Goal: Transaction & Acquisition: Book appointment/travel/reservation

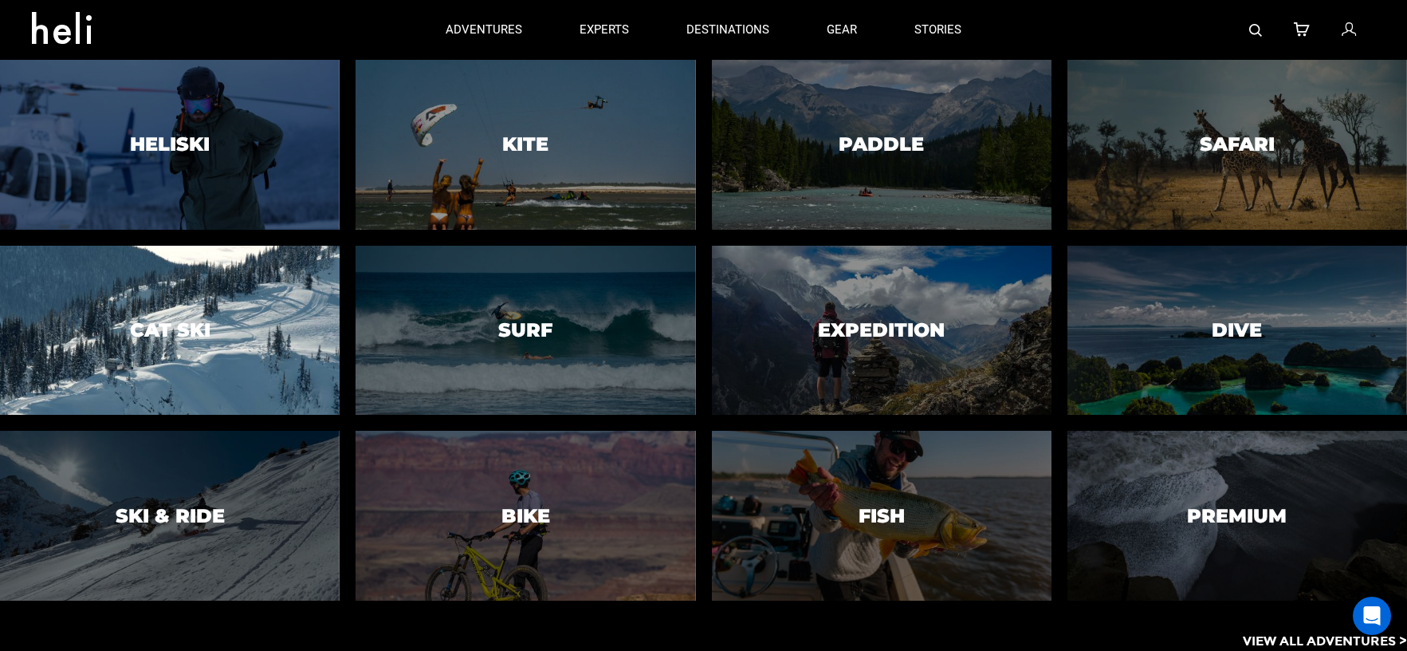
click at [252, 324] on div at bounding box center [170, 330] width 347 height 173
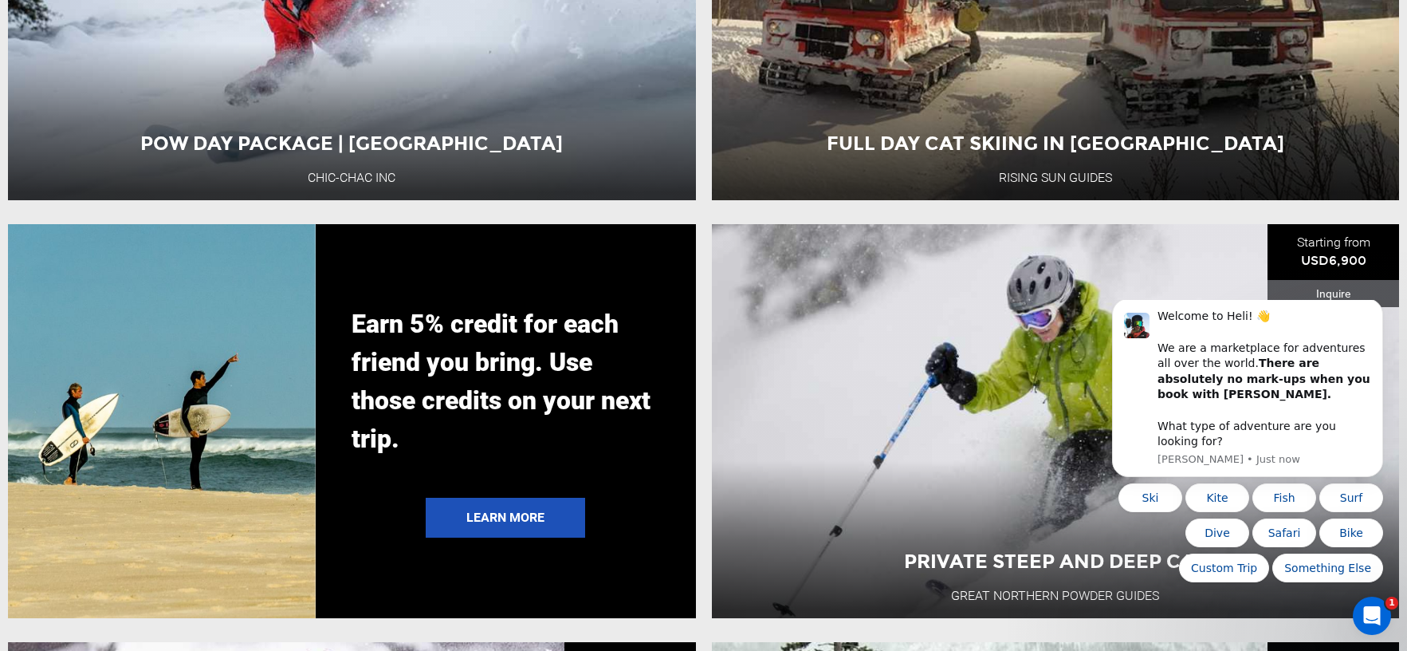
scroll to position [3572, 0]
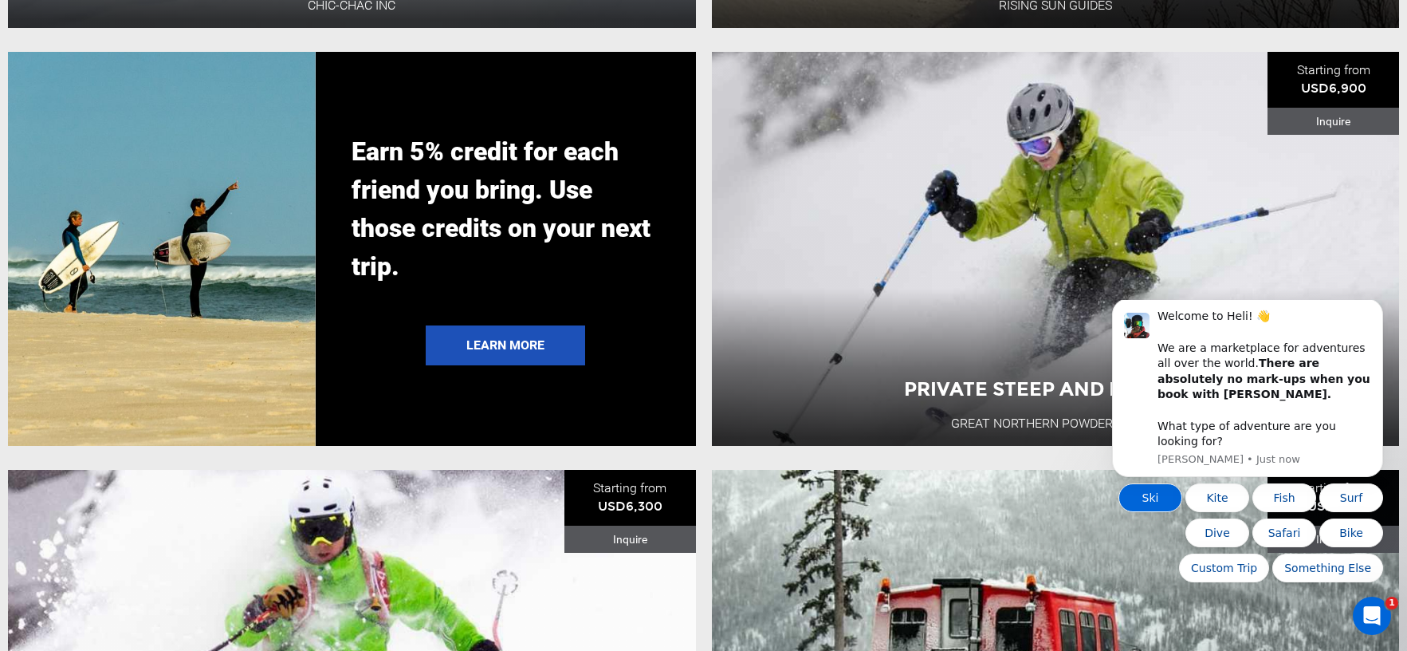
click at [1144, 493] on button "Ski" at bounding box center [1151, 497] width 64 height 29
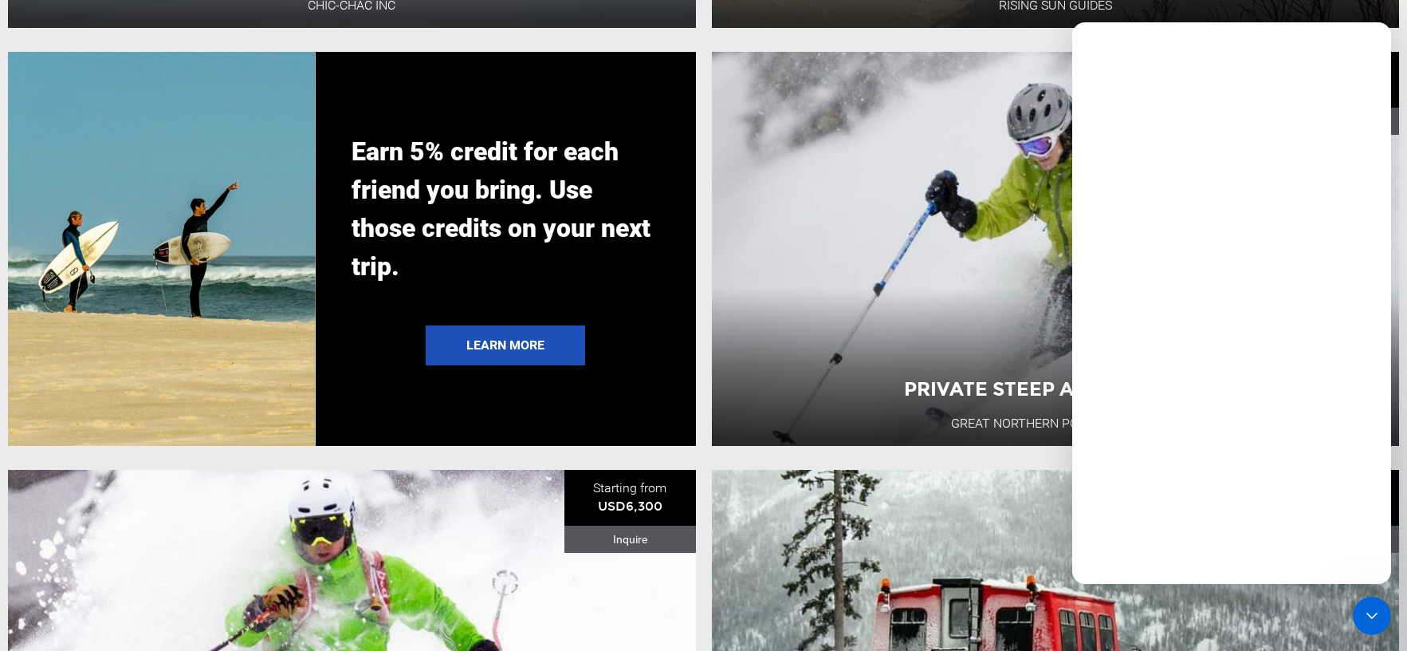
scroll to position [0, 0]
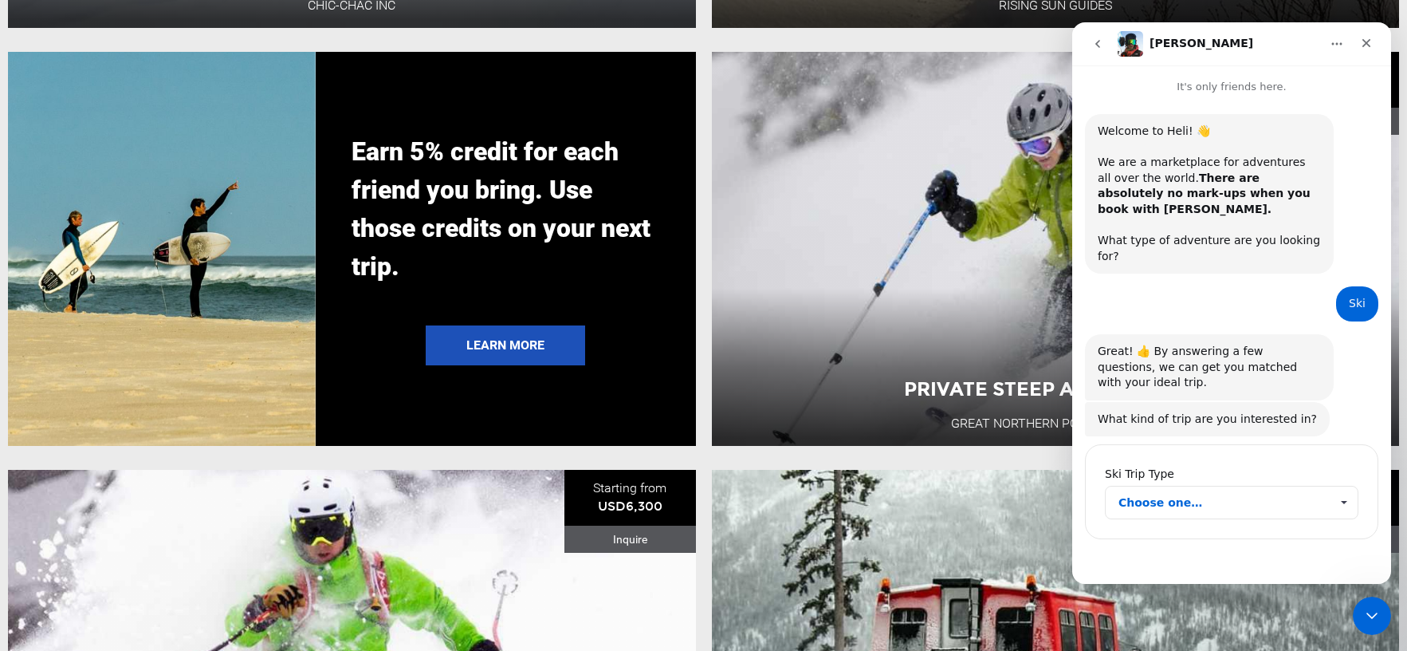
click at [1209, 486] on span "Choose one…" at bounding box center [1224, 502] width 211 height 32
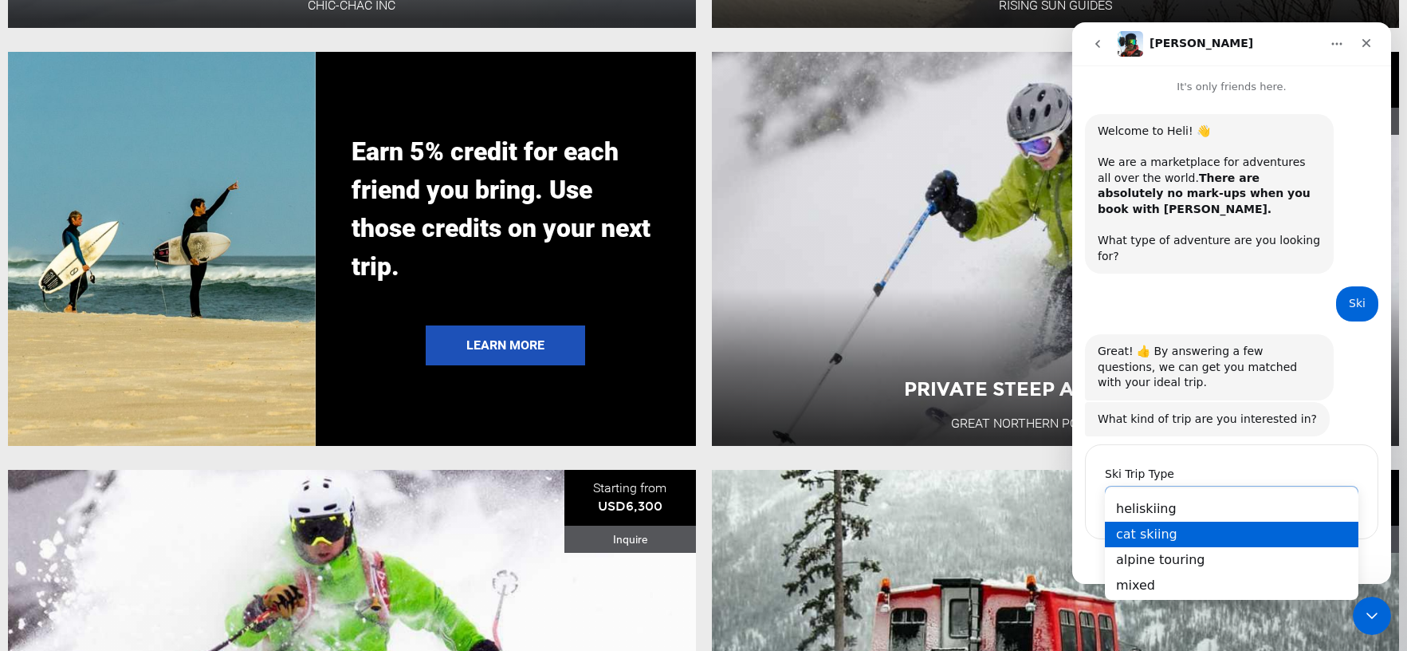
click at [1159, 530] on div "cat skiing" at bounding box center [1232, 534] width 254 height 26
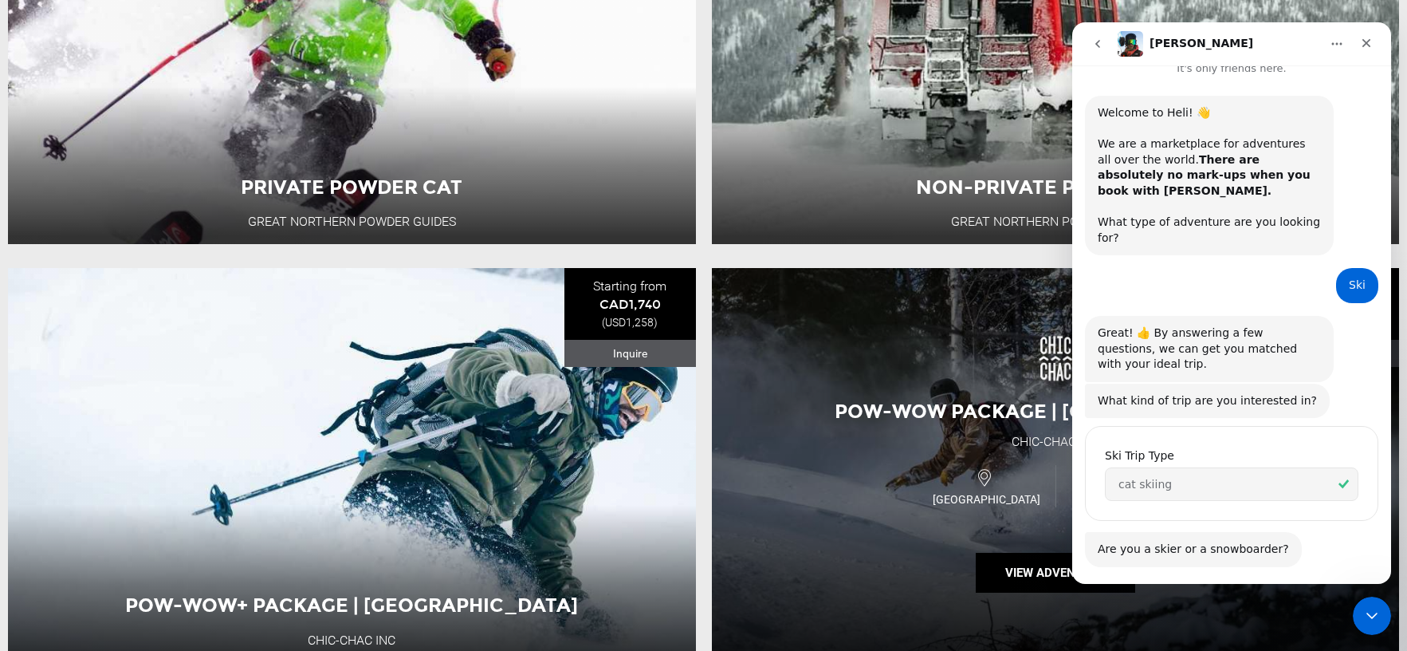
scroll to position [59, 0]
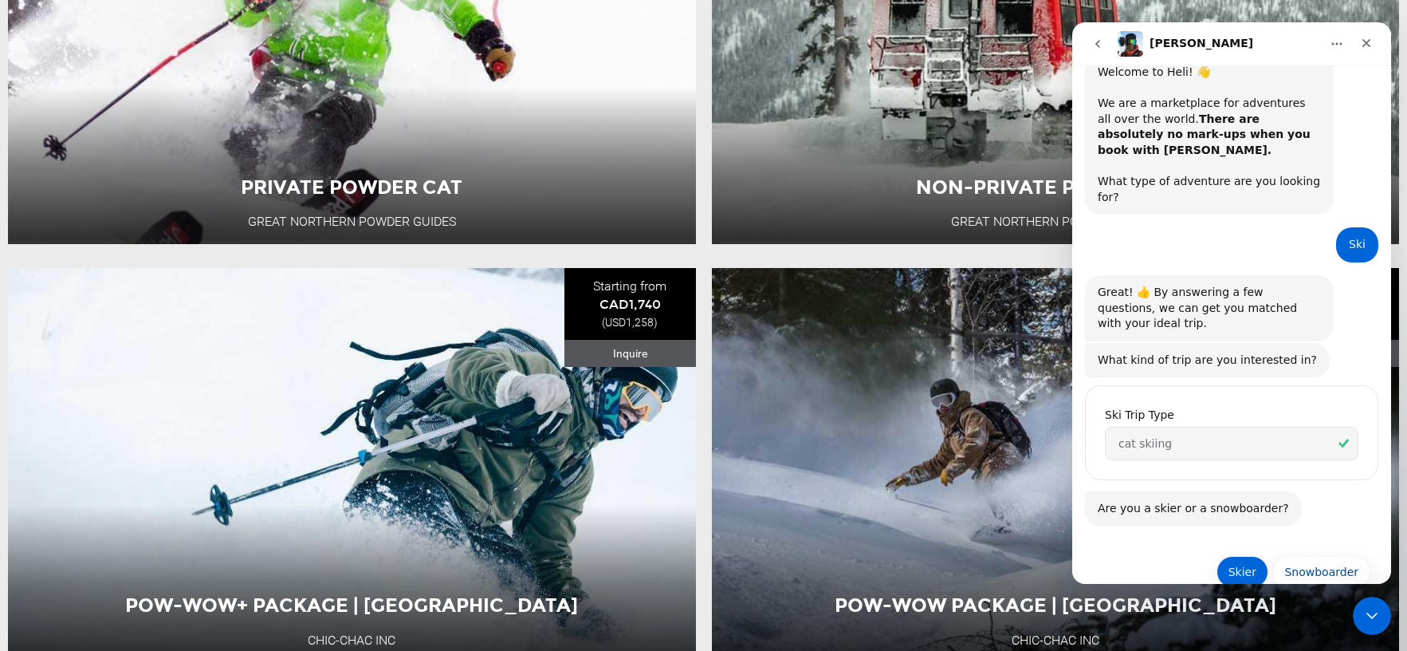
click at [1237, 556] on button "Skier" at bounding box center [1243, 572] width 52 height 32
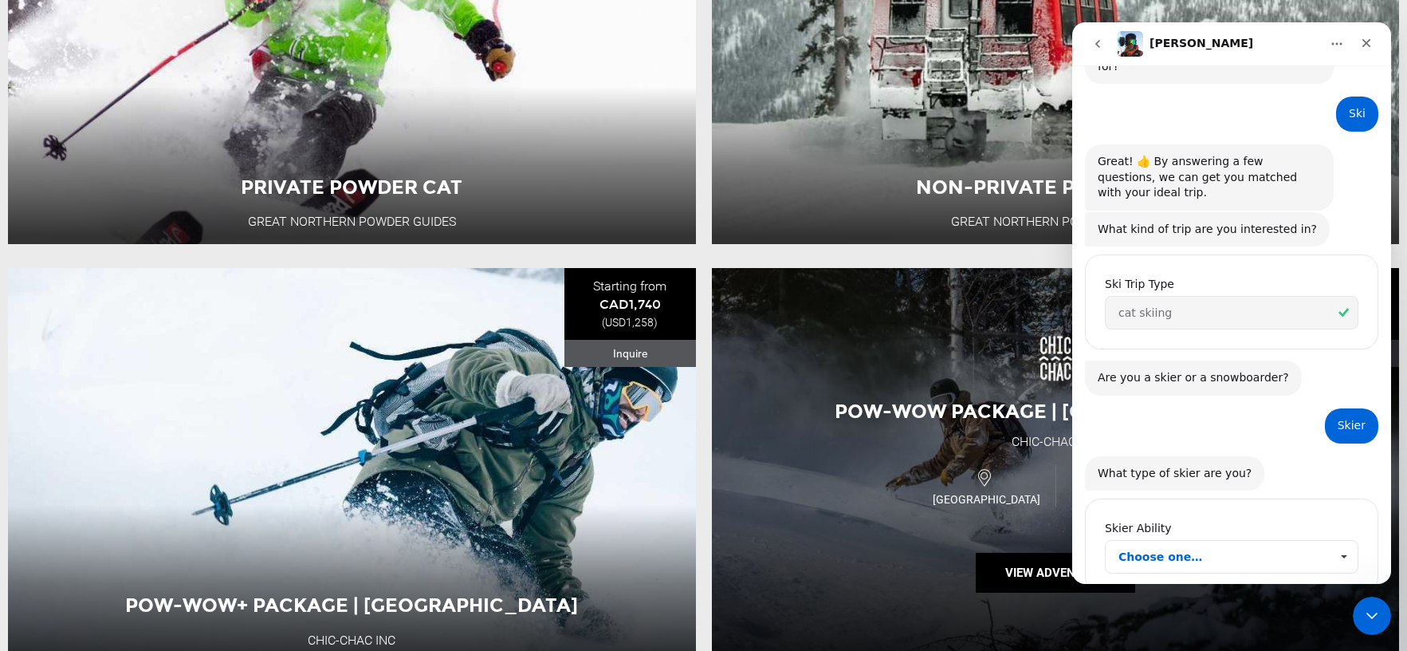
scroll to position [211, 0]
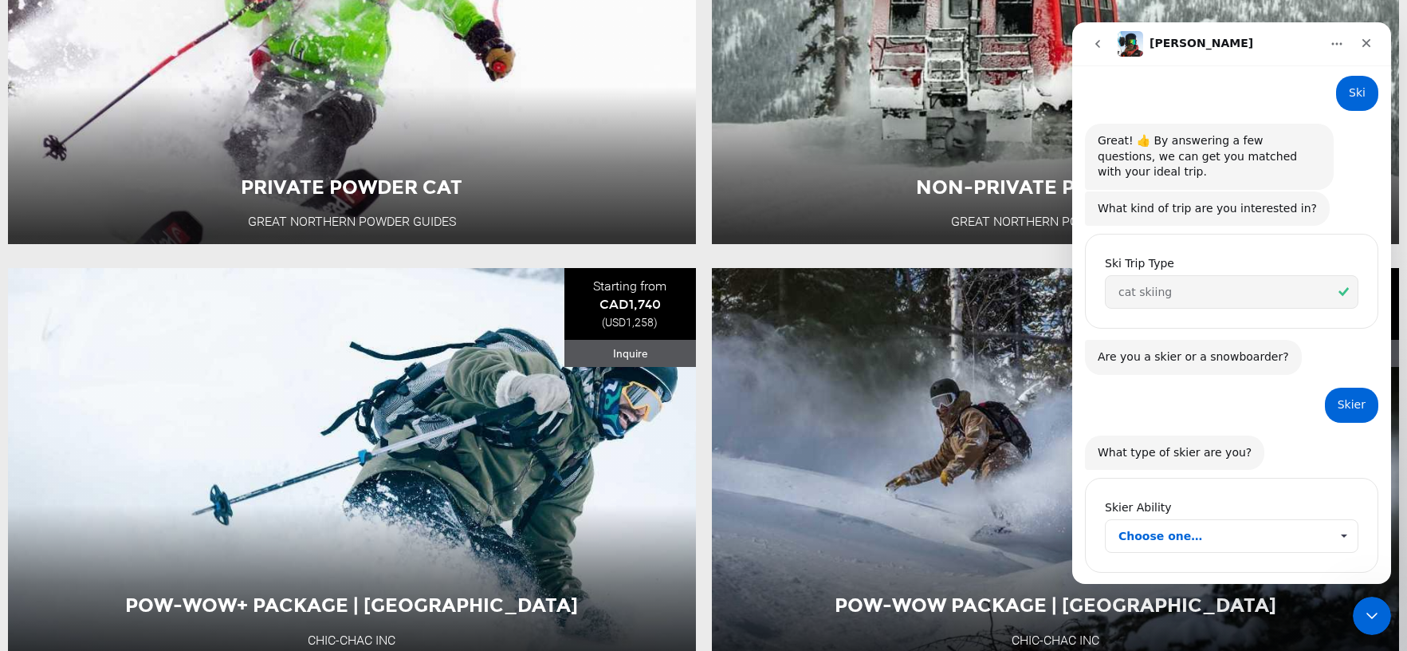
click at [1152, 520] on span "Choose one…" at bounding box center [1224, 536] width 211 height 32
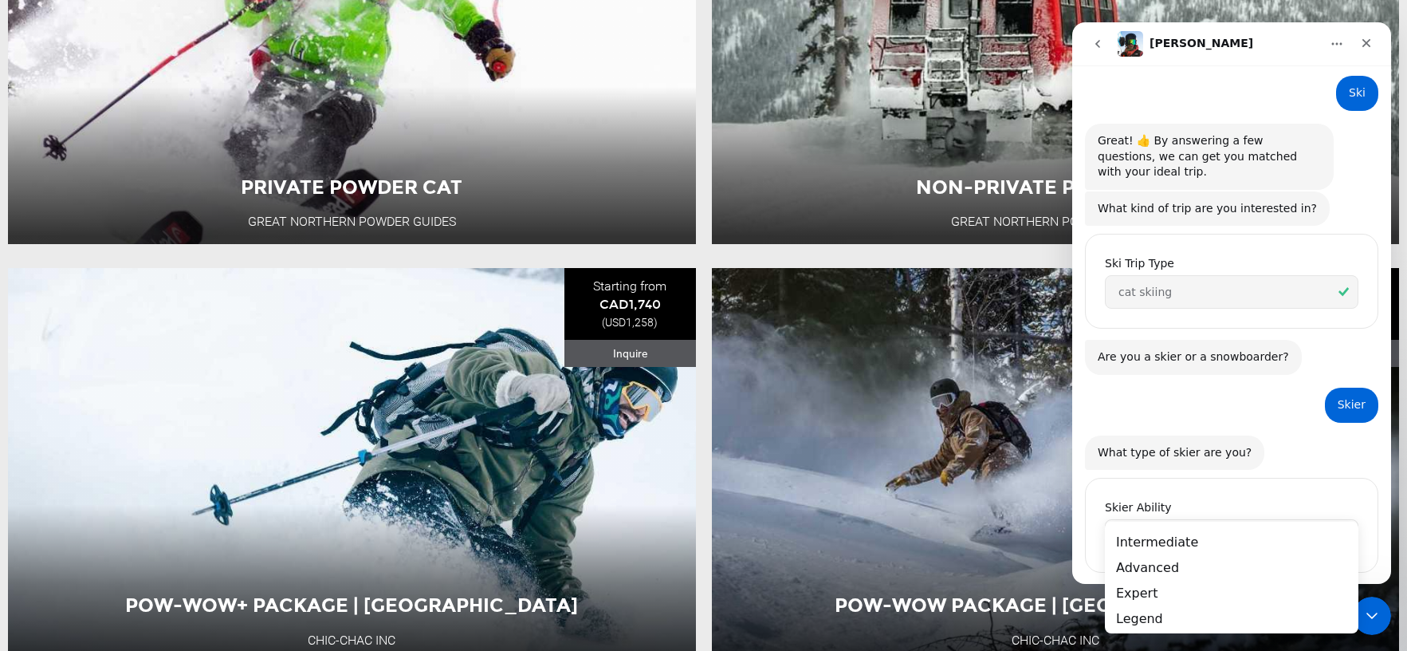
scroll to position [0, 0]
click at [1142, 592] on div "Expert" at bounding box center [1232, 593] width 254 height 26
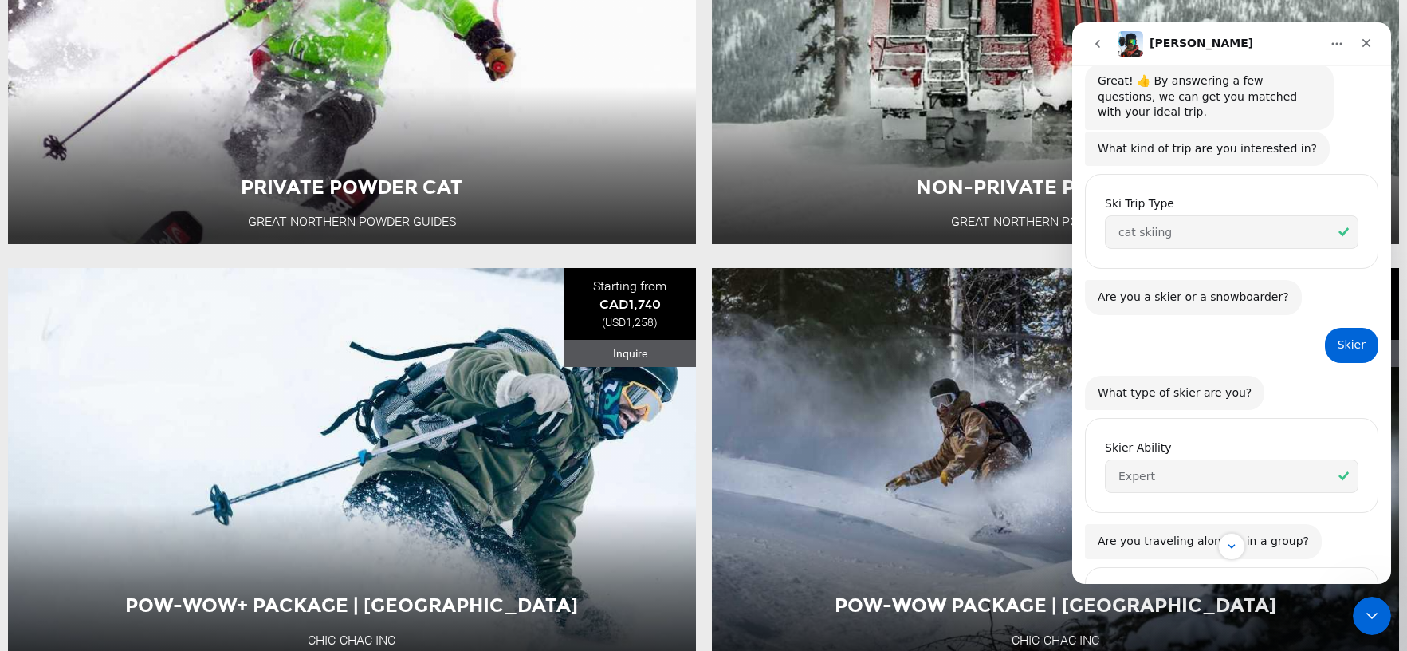
scroll to position [357, 0]
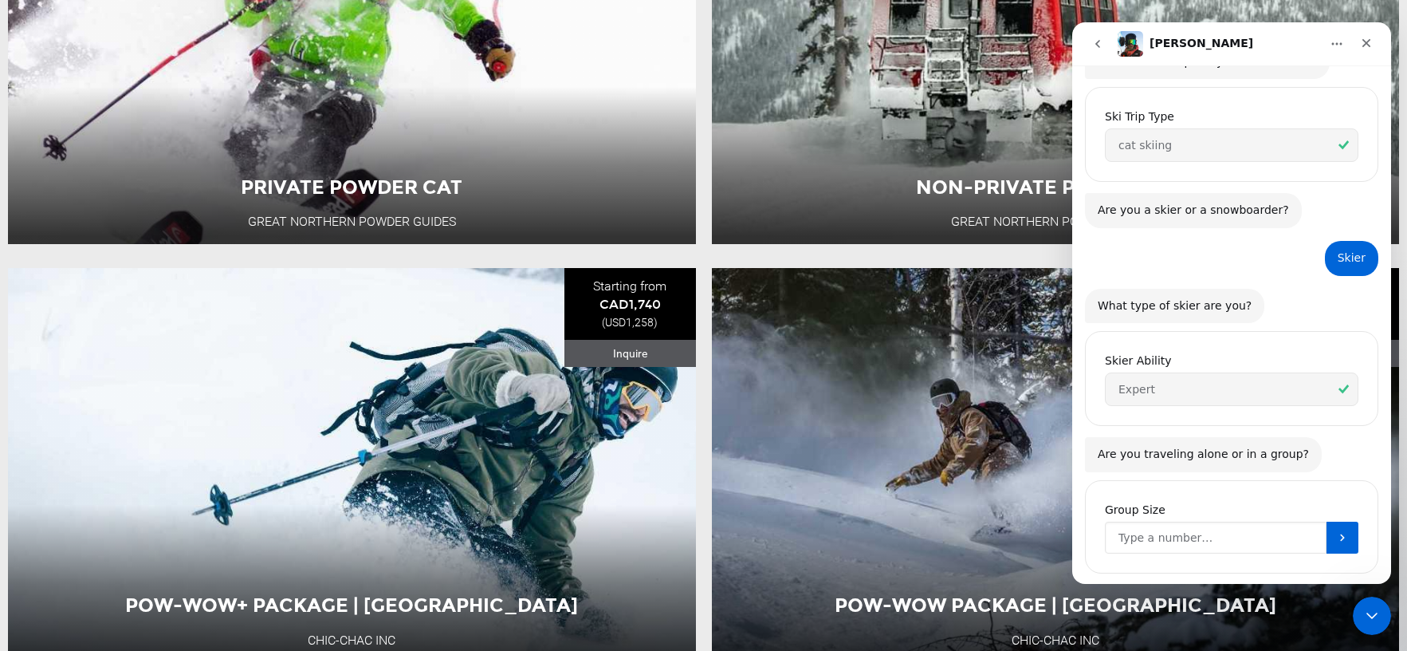
click at [1182, 521] on input "Group Size" at bounding box center [1216, 537] width 222 height 32
type input "3"
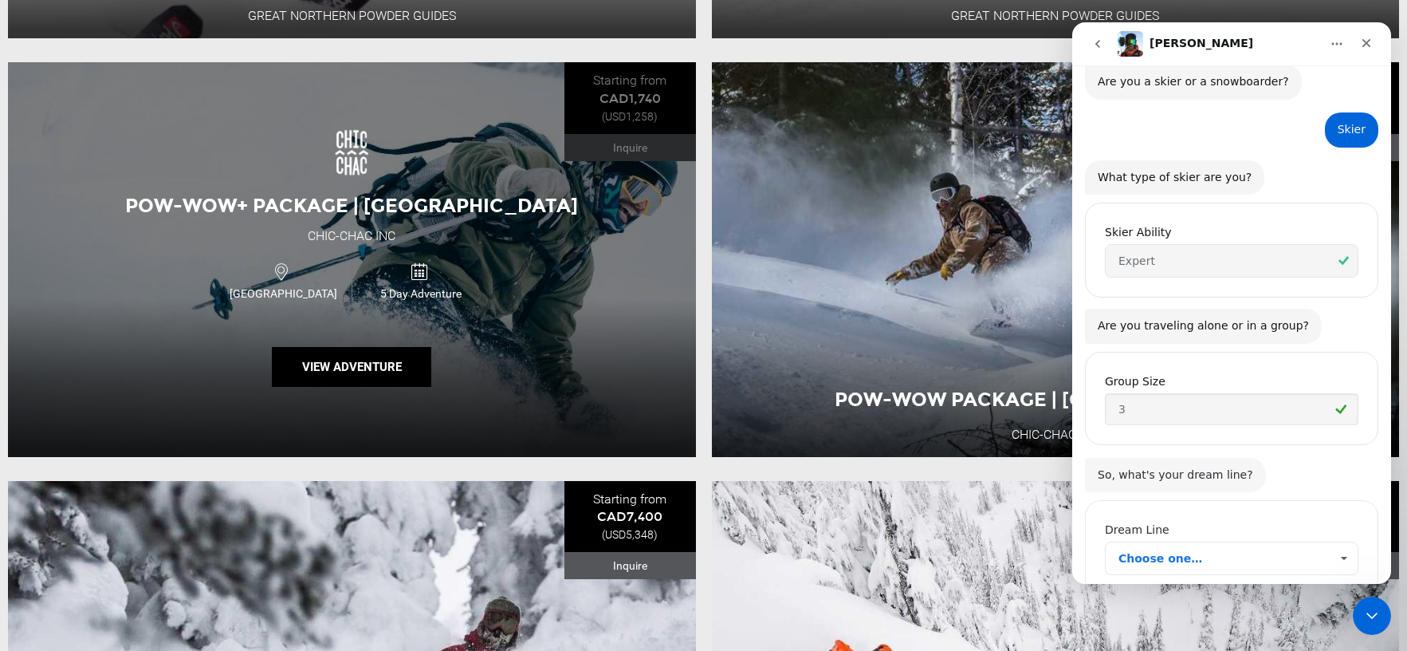
scroll to position [506, 0]
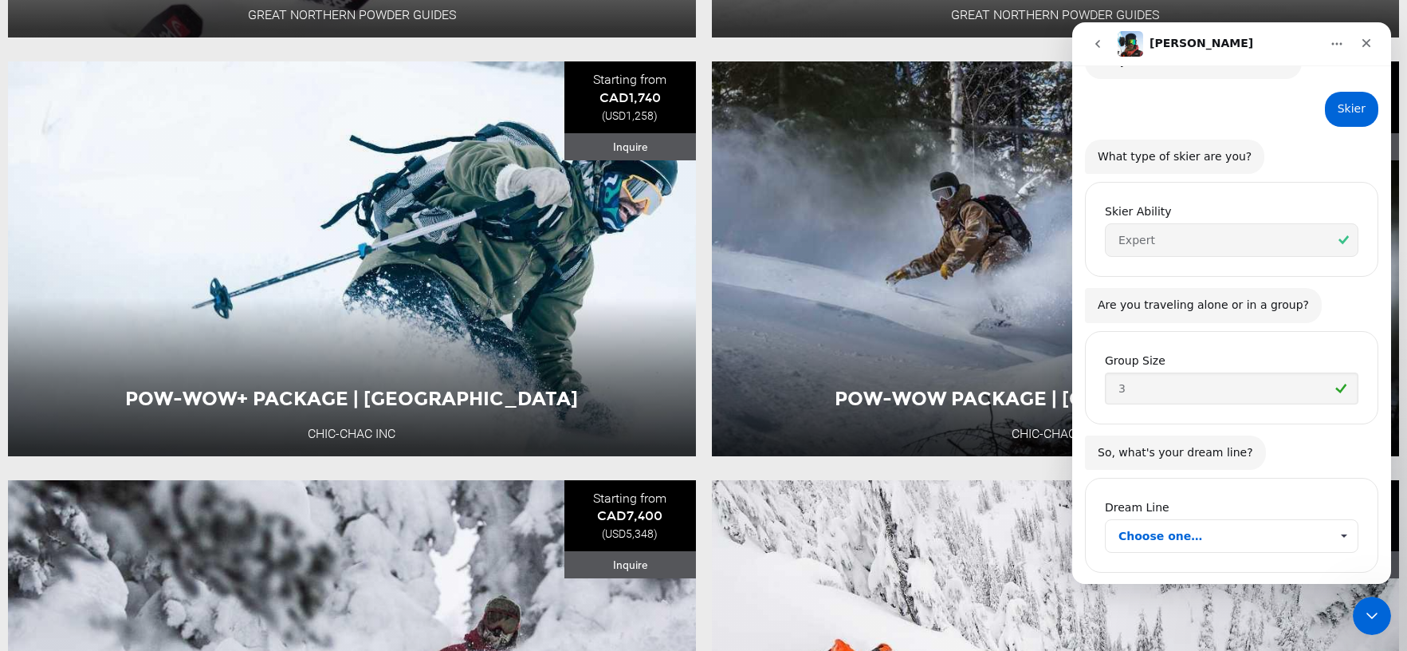
click at [1134, 520] on span "Choose one…" at bounding box center [1224, 536] width 211 height 32
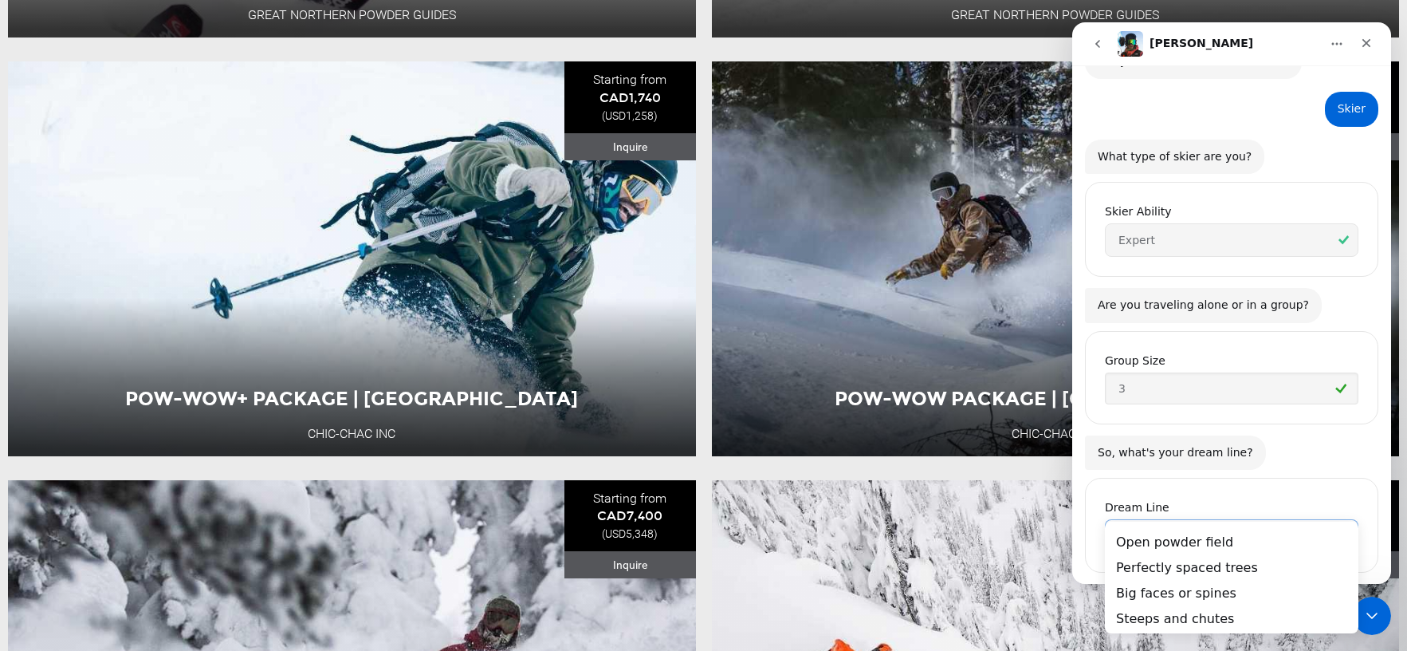
scroll to position [0, 0]
click at [1249, 576] on div "Perfectly spaced trees" at bounding box center [1232, 568] width 254 height 26
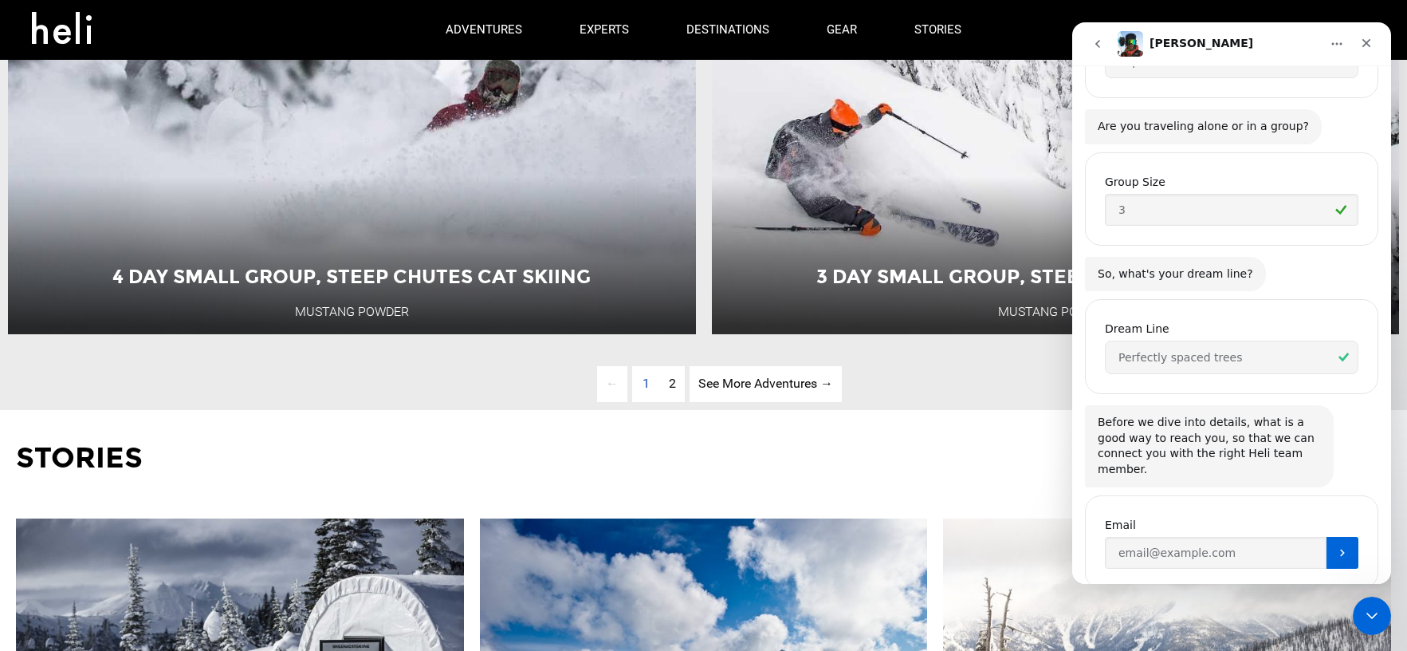
scroll to position [4606, 0]
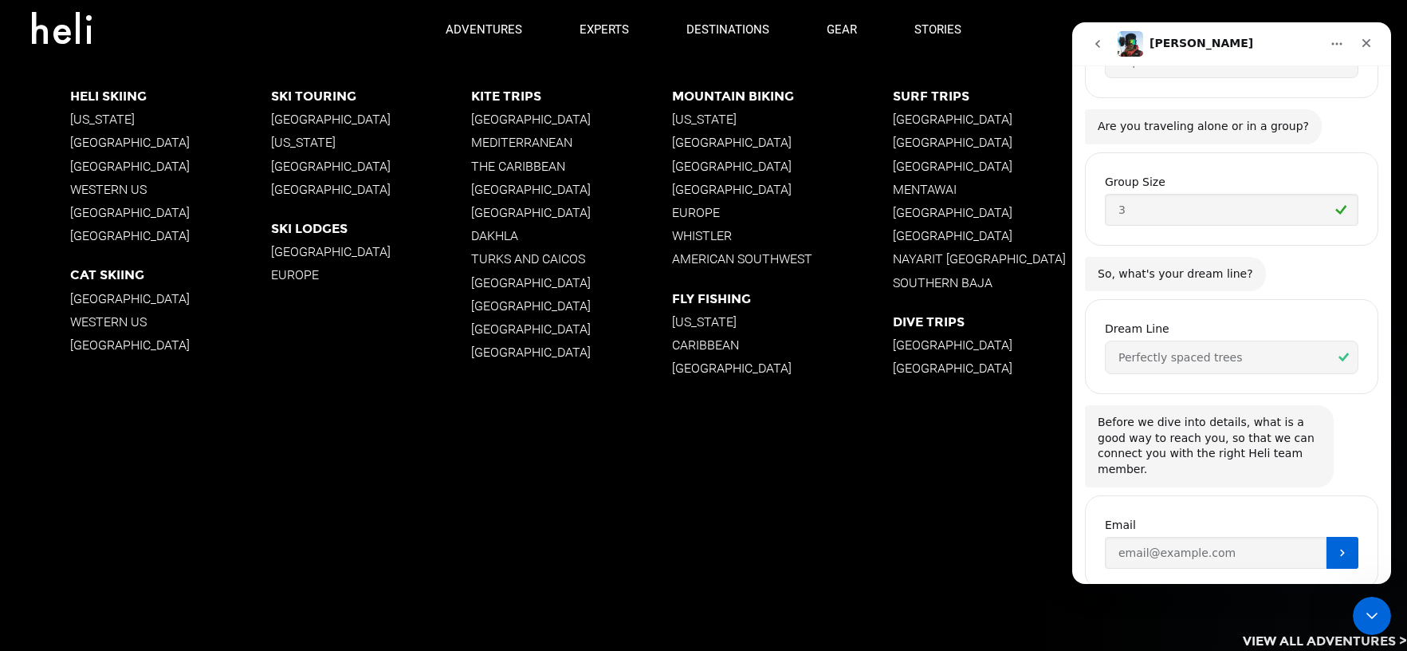
click at [105, 297] on p "[GEOGRAPHIC_DATA]" at bounding box center [170, 298] width 200 height 15
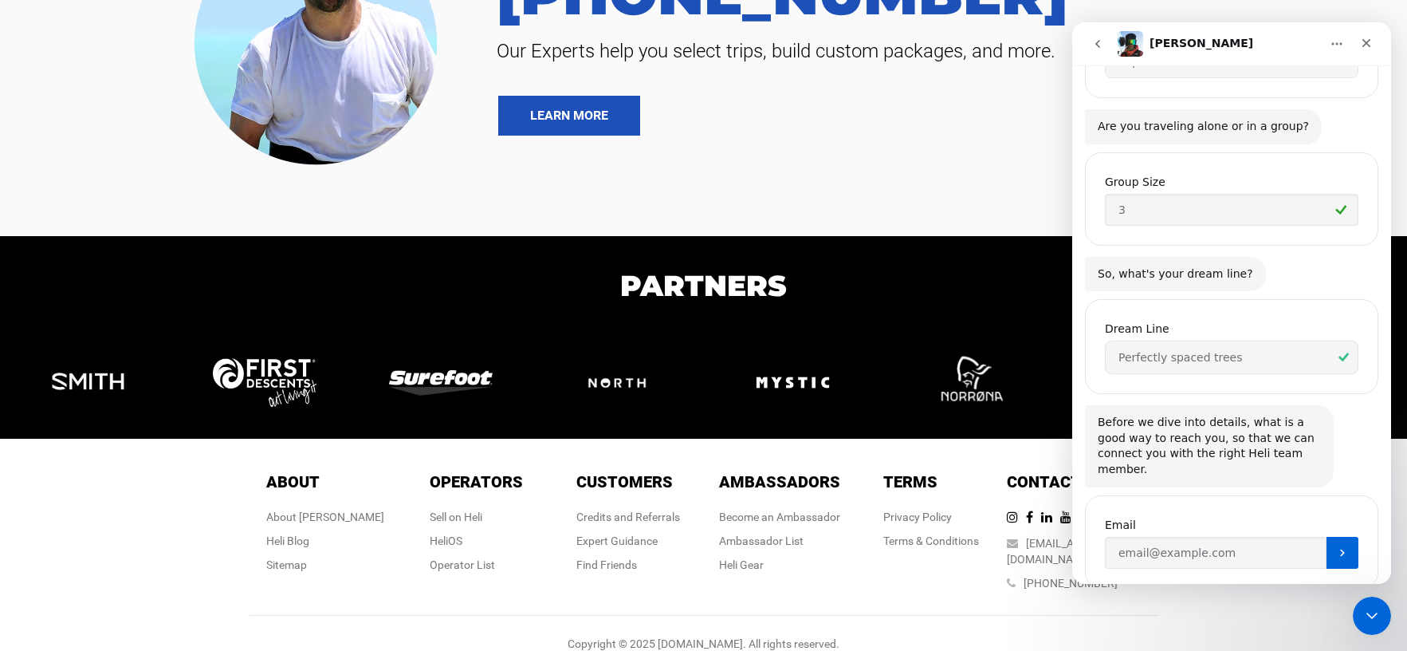
scroll to position [3254, 0]
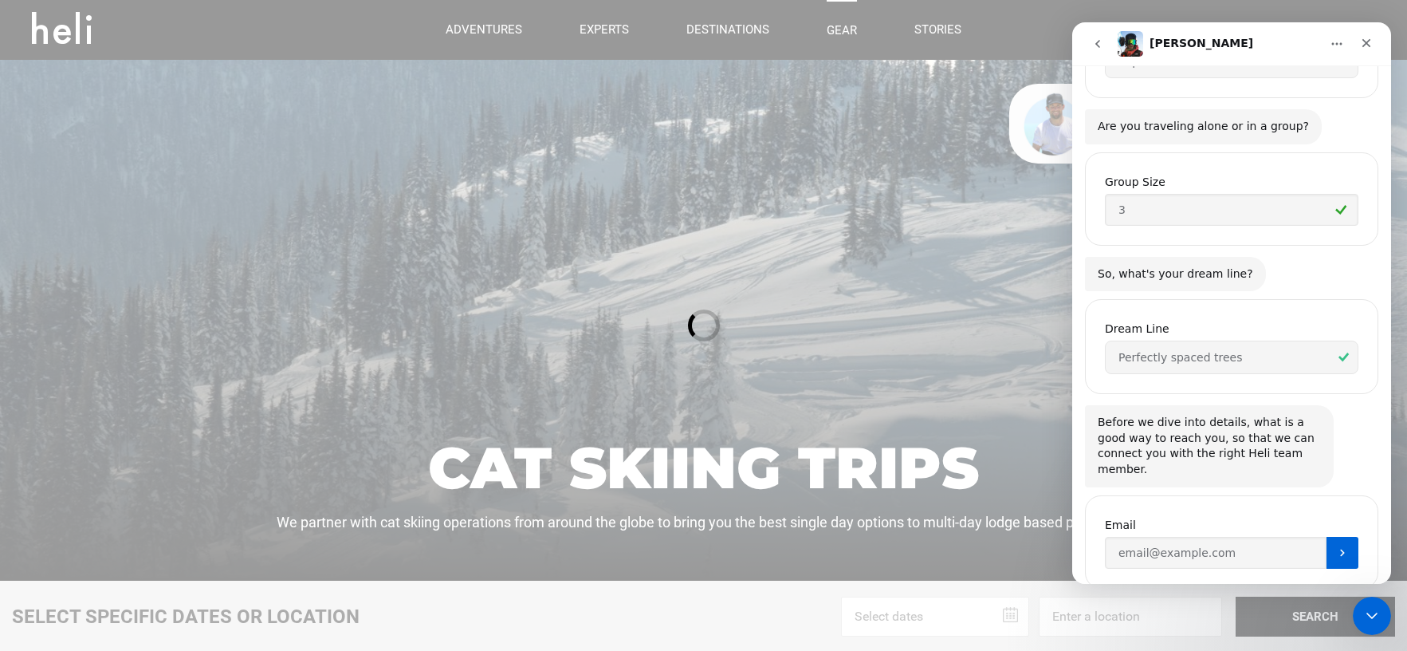
type input "Cat Skiing"
